Goal: Check status: Verify the current state of an ongoing process or item

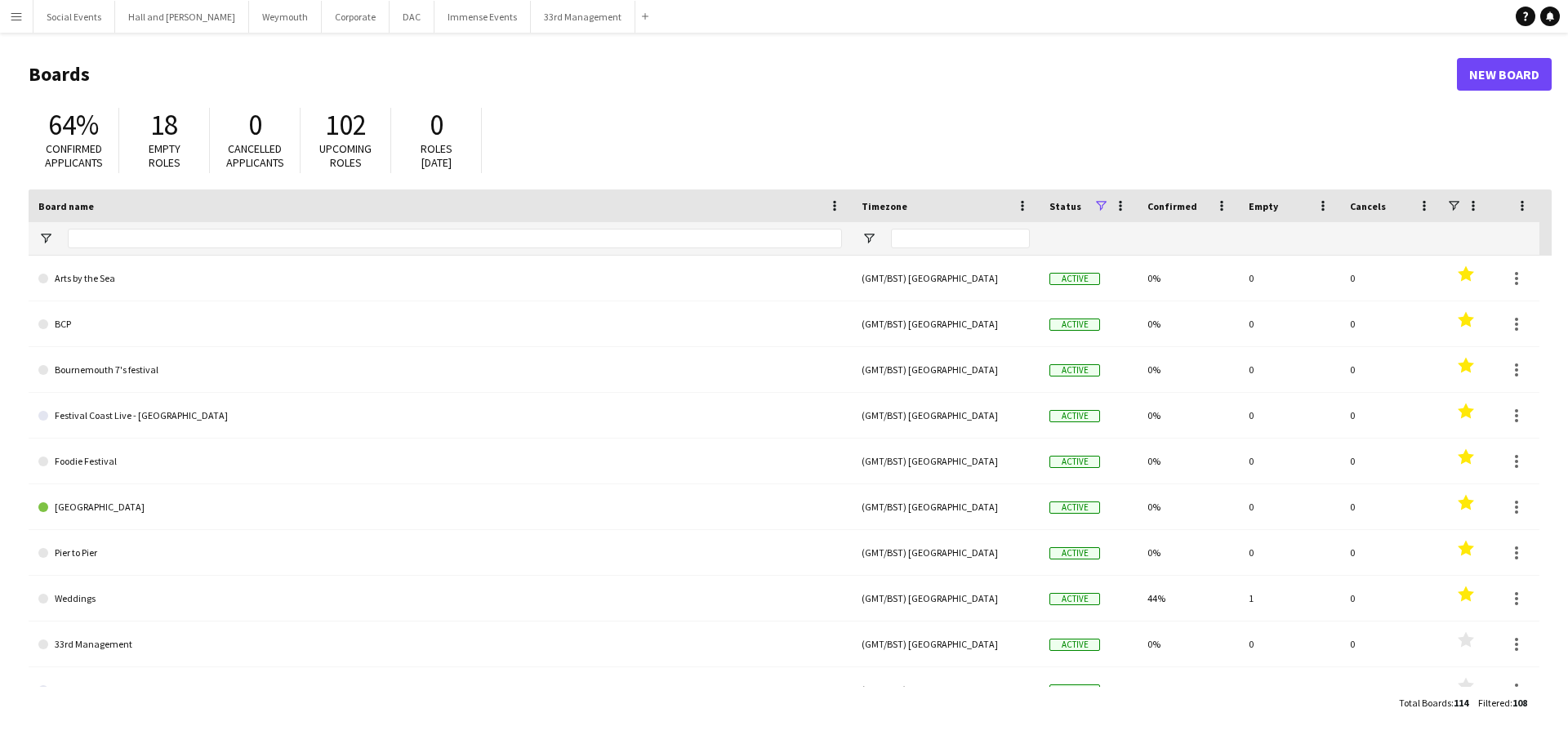
click at [18, 8] on button "Menu" at bounding box center [17, 17] width 33 height 33
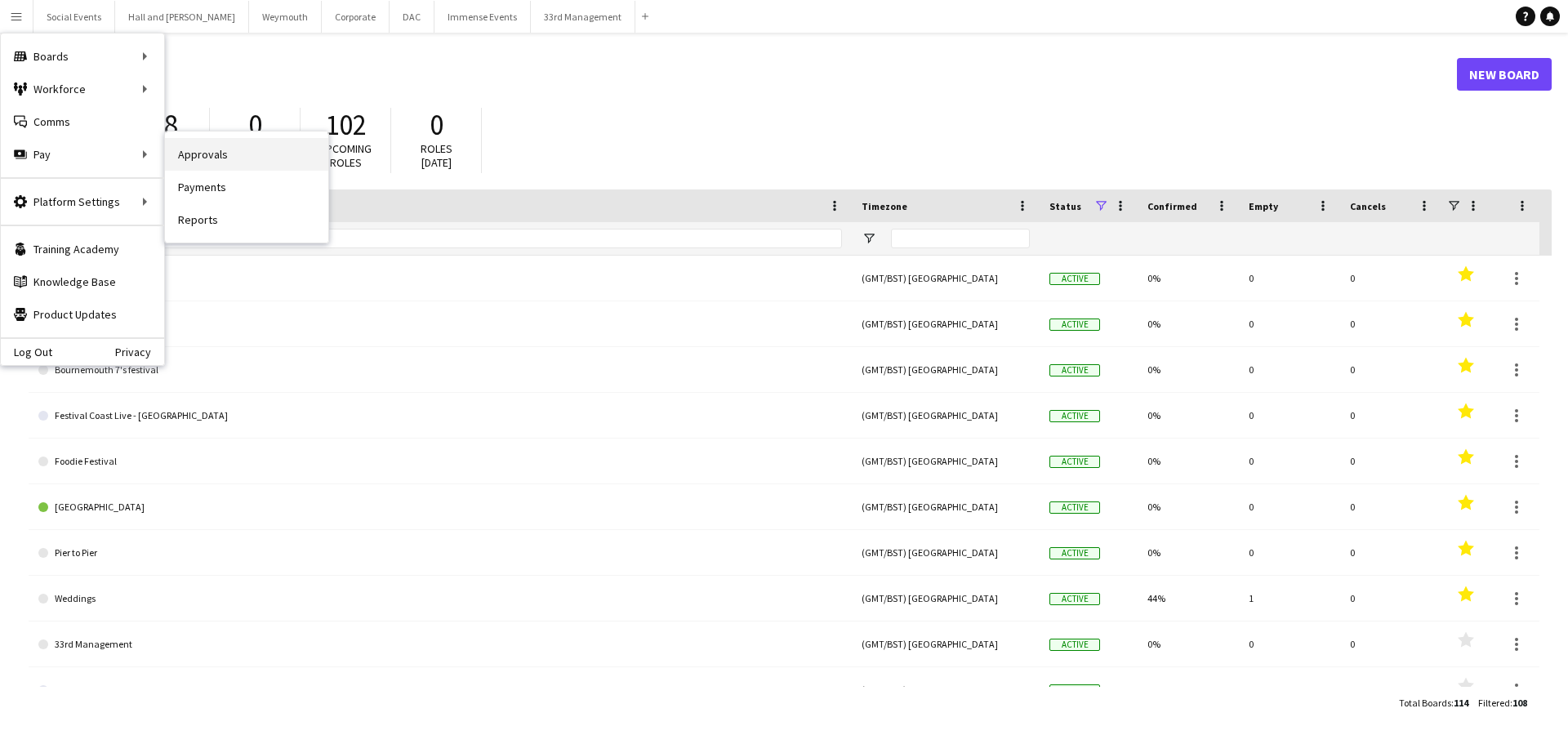
click at [214, 162] on link "Approvals" at bounding box center [247, 154] width 163 height 33
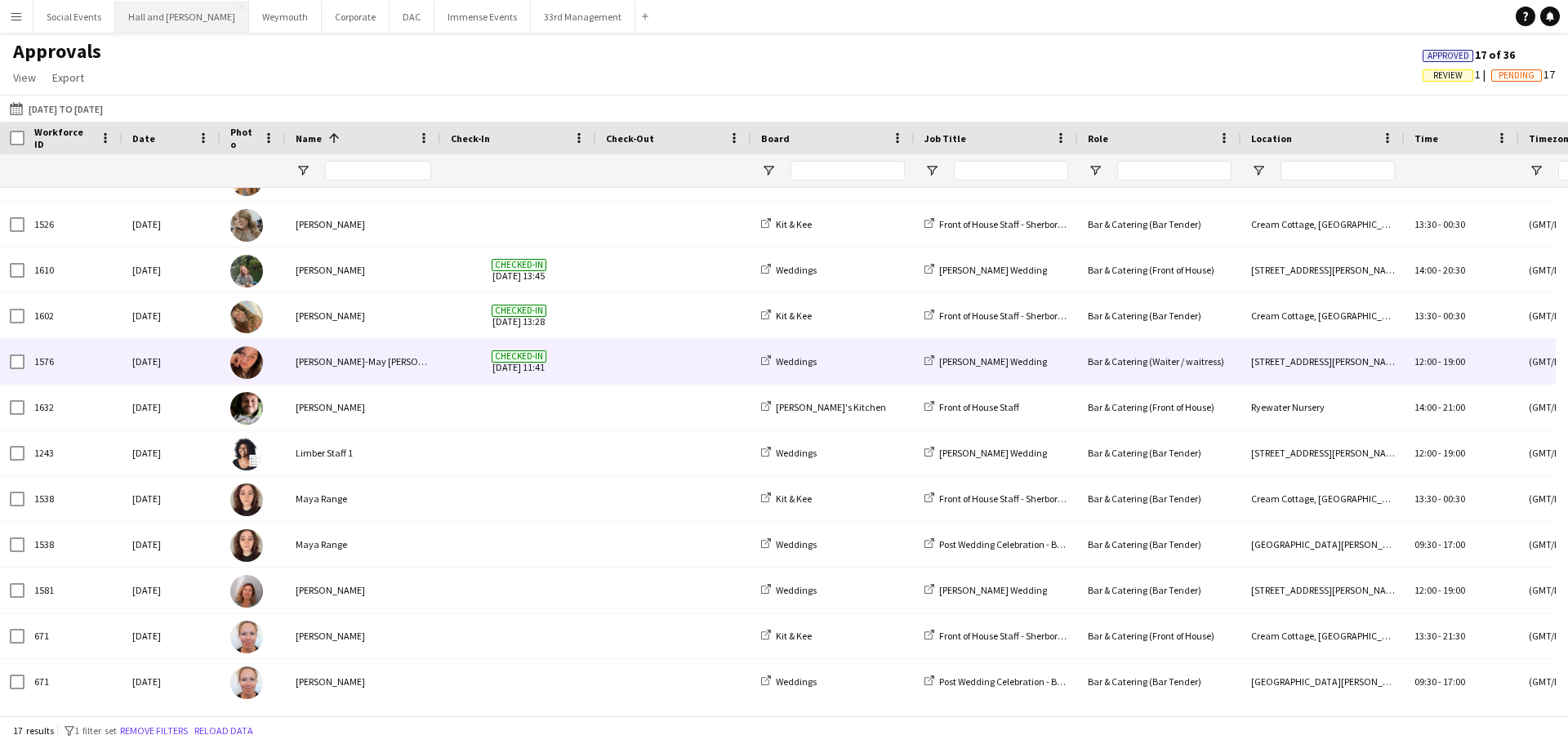
scroll to position [263, 0]
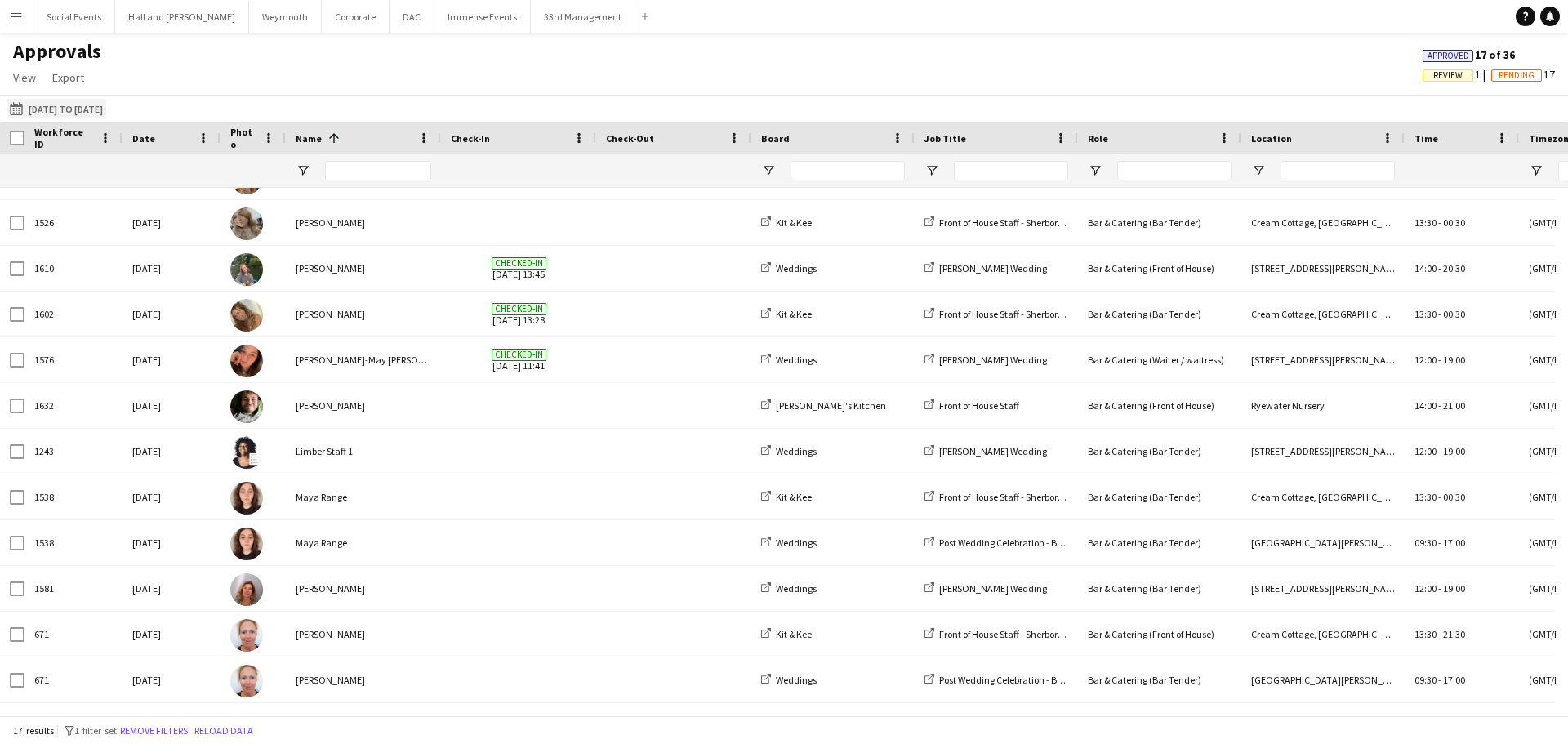
click at [100, 111] on button "[DATE] to [DATE] [DATE] to [DATE]" at bounding box center [56, 109] width 100 height 20
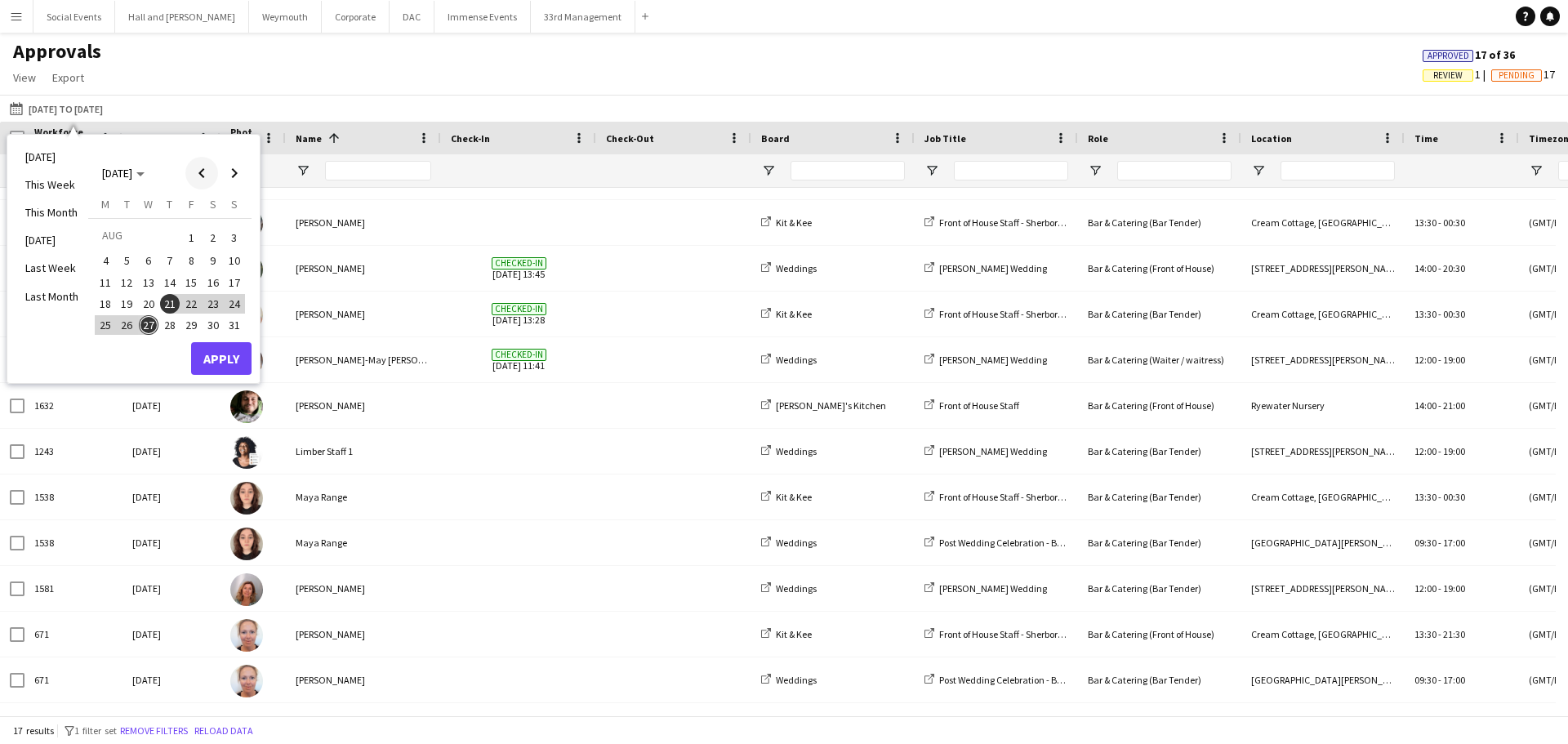
click at [198, 172] on span "Previous month" at bounding box center [202, 173] width 33 height 33
click at [105, 323] on span "21" at bounding box center [106, 321] width 20 height 20
click at [242, 171] on span "Next month" at bounding box center [234, 173] width 33 height 33
click at [147, 301] on span "20" at bounding box center [149, 304] width 20 height 20
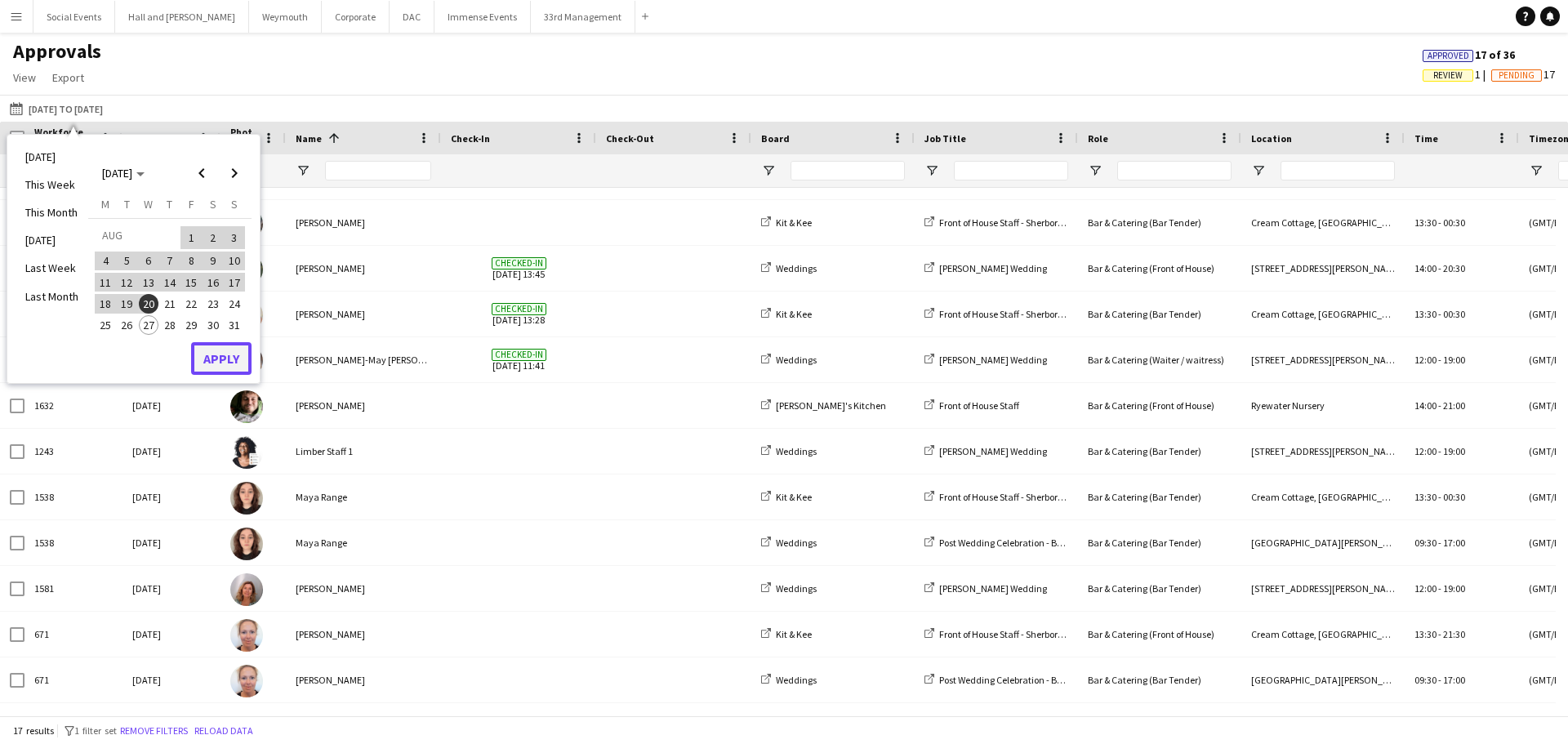
click at [210, 355] on button "Apply" at bounding box center [220, 358] width 60 height 33
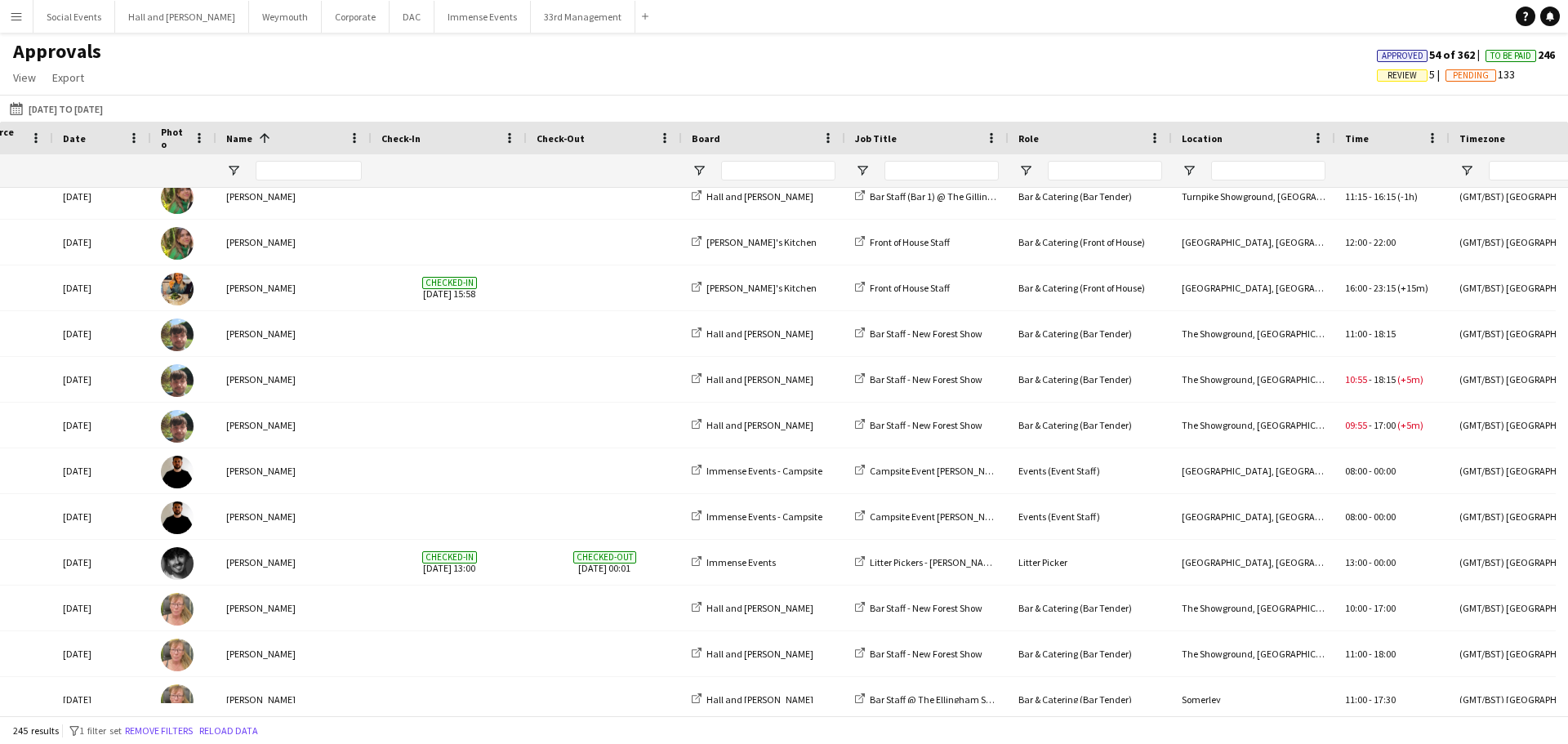
scroll to position [0, 151]
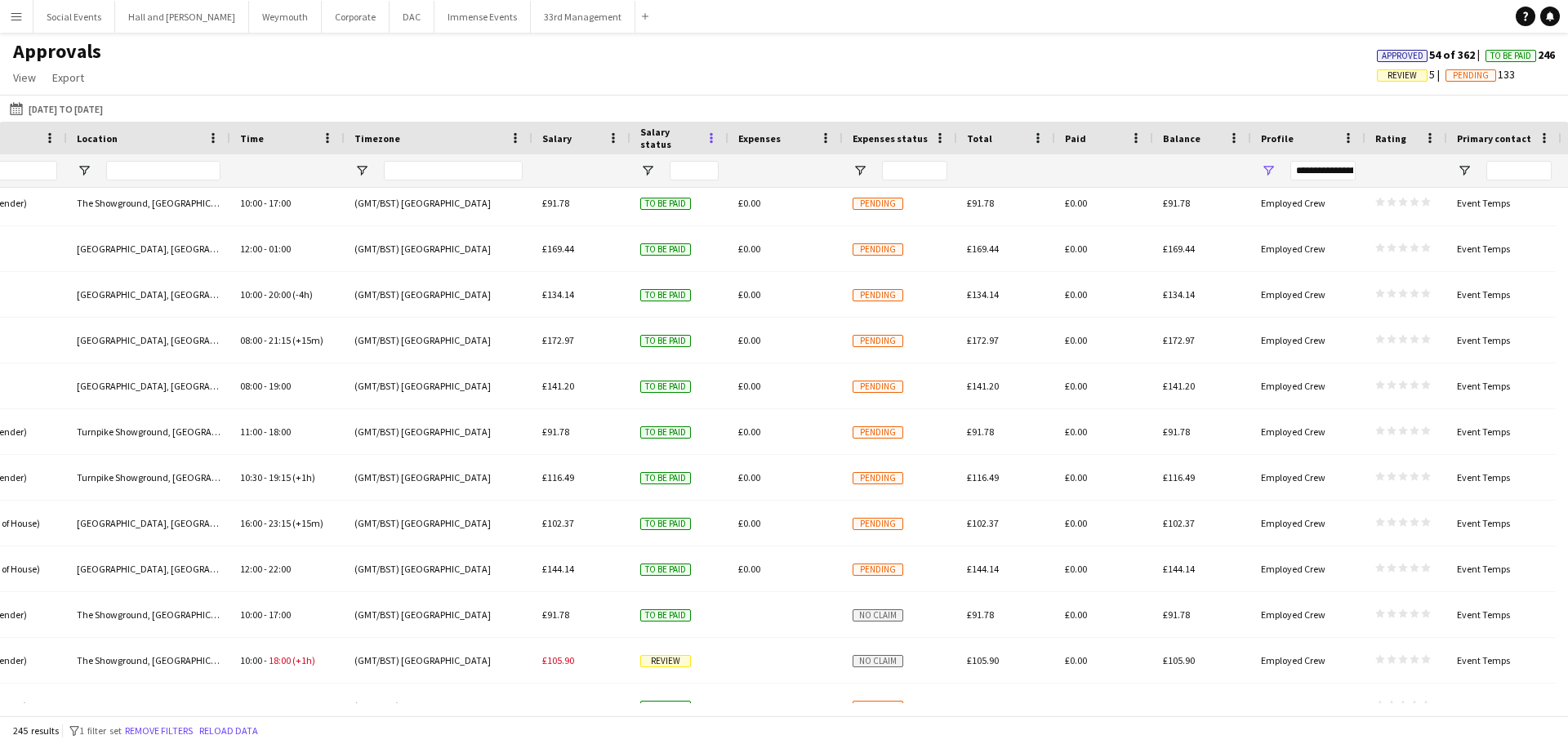
click at [710, 140] on span at bounding box center [712, 138] width 15 height 15
click at [685, 168] on input "Salary status Filter Input" at bounding box center [694, 171] width 49 height 20
click at [648, 174] on span "Open Filter Menu" at bounding box center [648, 171] width 15 height 15
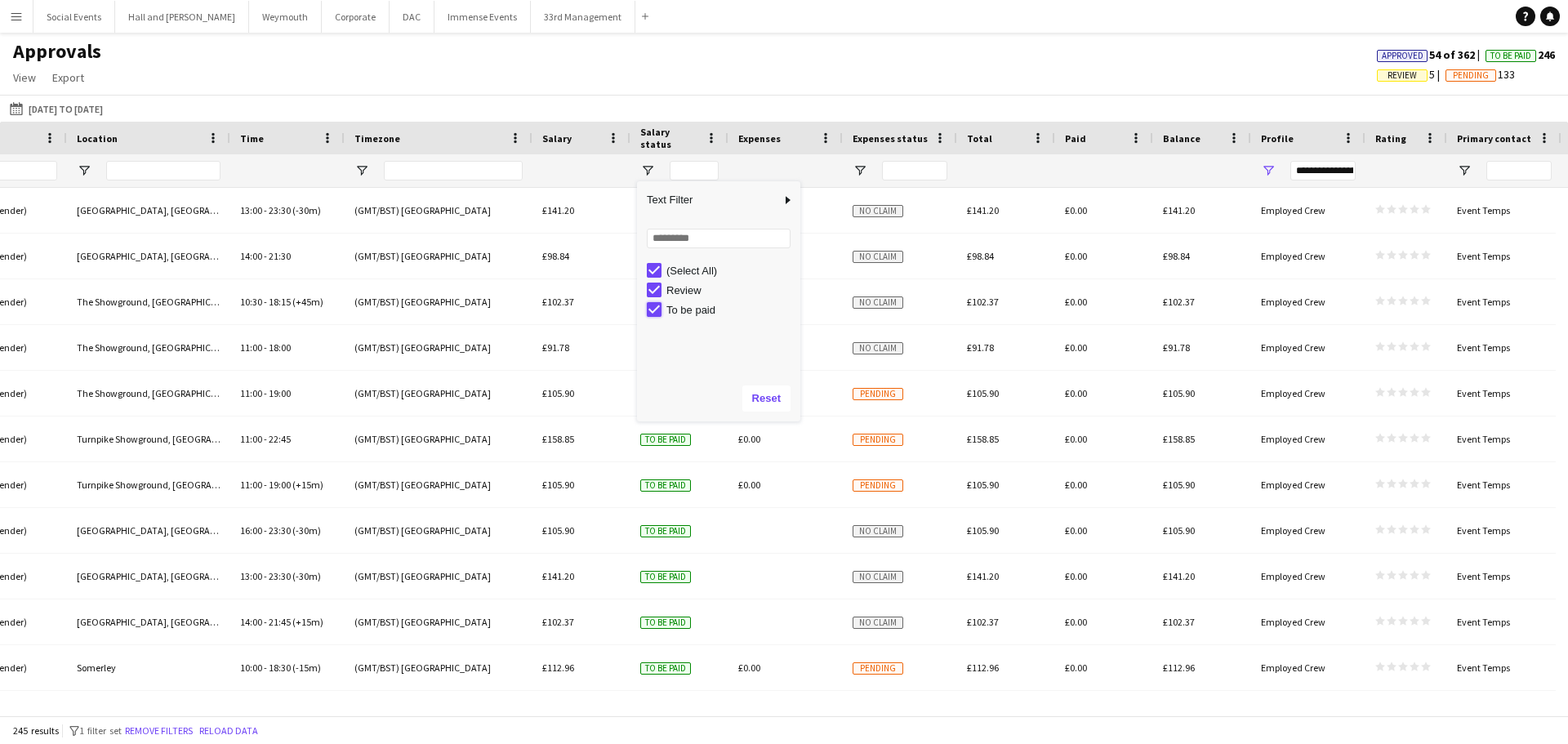
type input "**********"
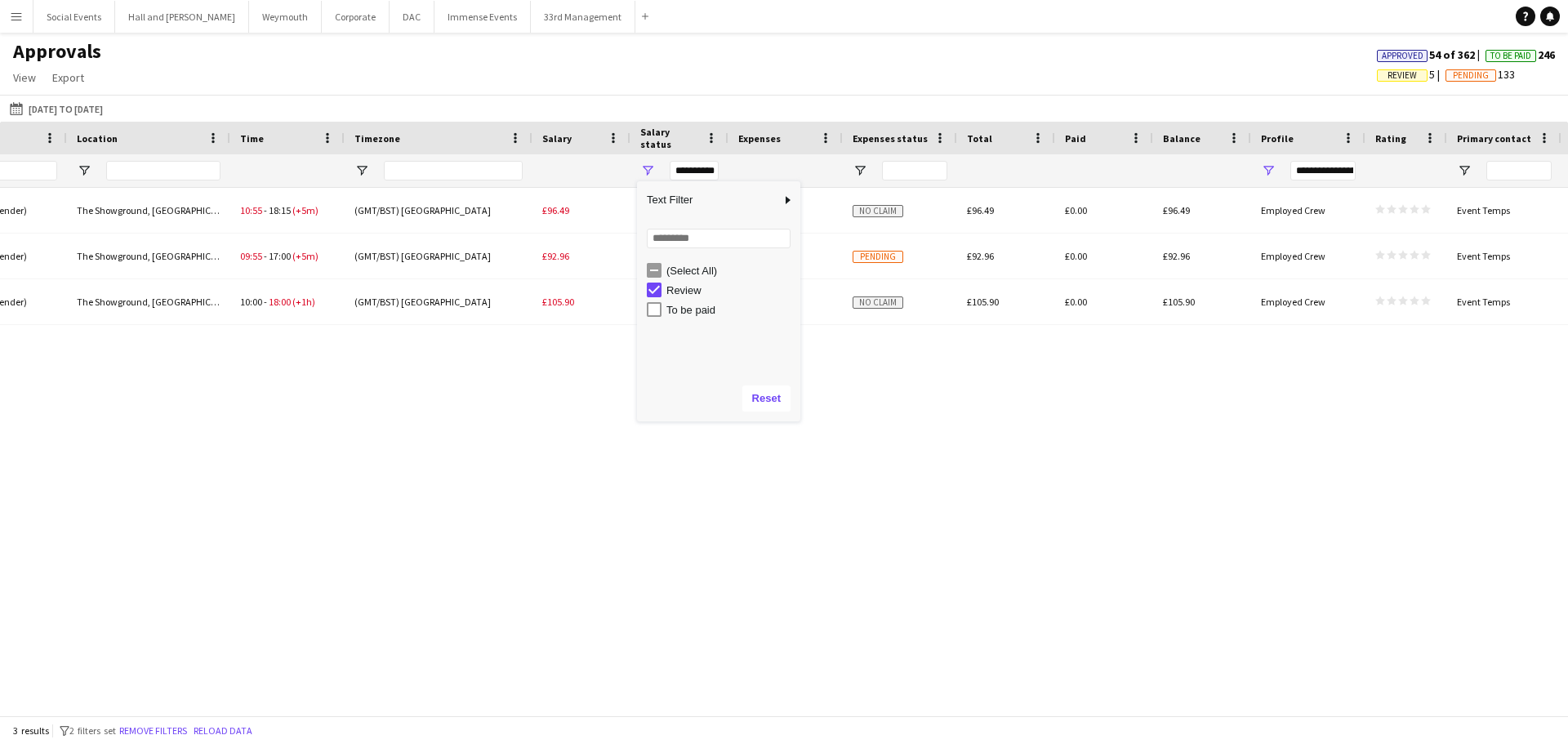
click at [884, 481] on div "Bar Staff - New Forest Show Bar & Catering (Bar Tender) The Showground, [GEOGRA…" at bounding box center [784, 446] width 1568 height 515
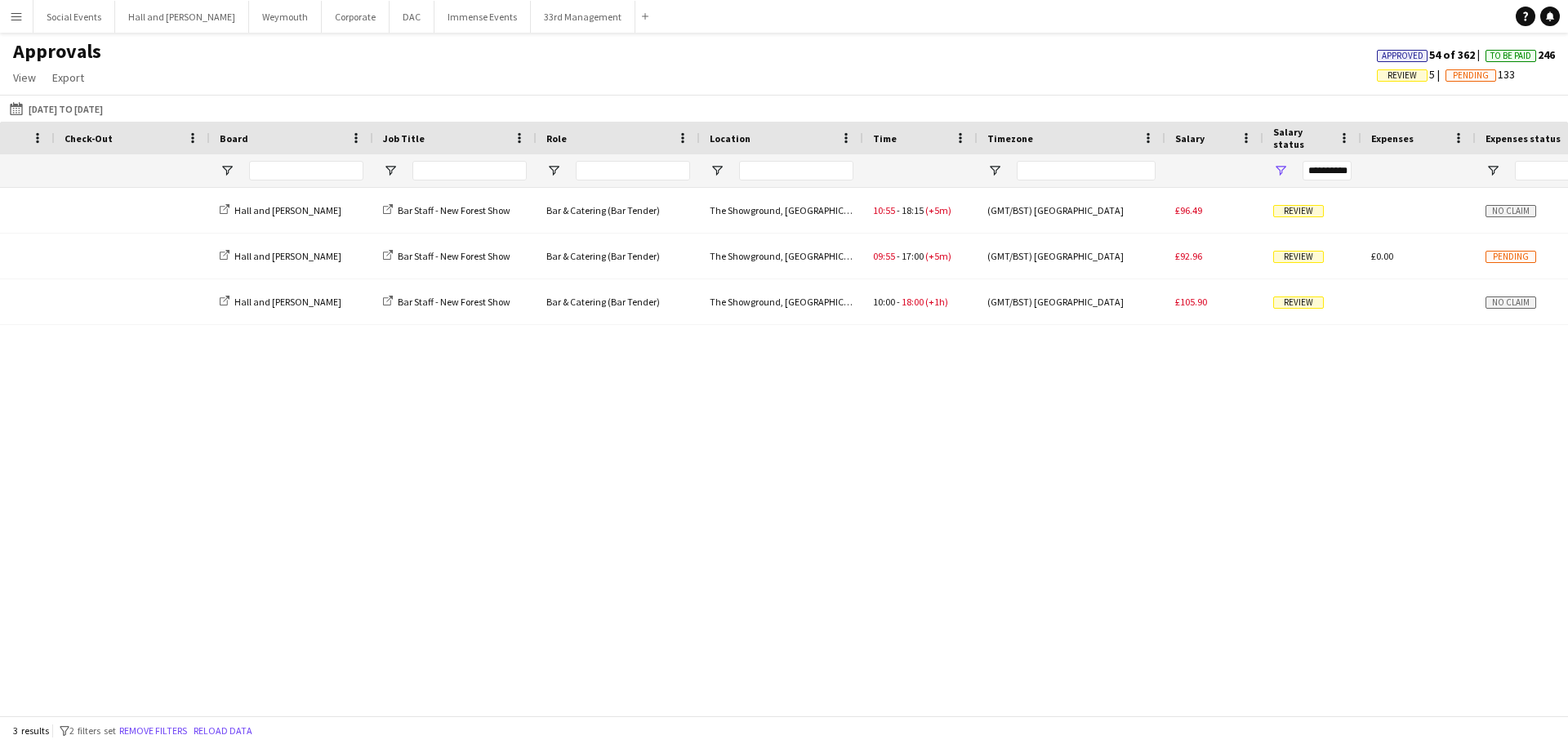
scroll to position [0, 491]
